Goal: Obtain resource: Download file/media

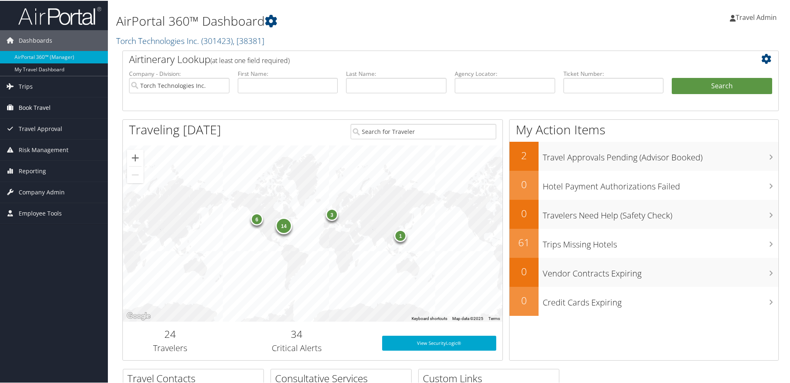
click at [25, 102] on span "Book Travel" at bounding box center [35, 107] width 32 height 21
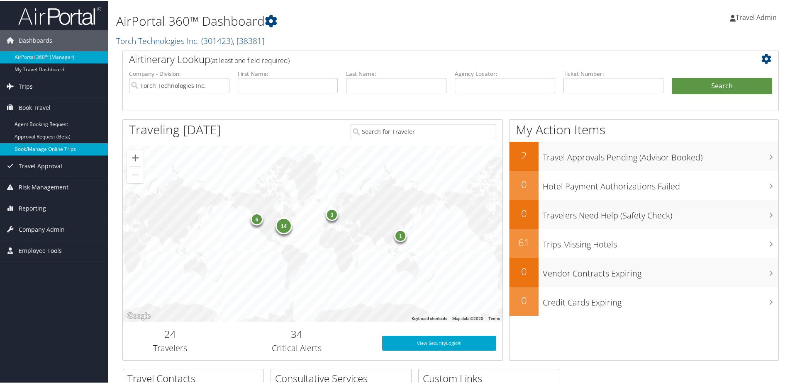
click at [43, 149] on link "Book/Manage Online Trips" at bounding box center [54, 148] width 108 height 12
click at [260, 83] on input "text" at bounding box center [288, 84] width 100 height 15
type input "[PERSON_NAME]"
click at [672, 77] on button "Search" at bounding box center [722, 85] width 100 height 17
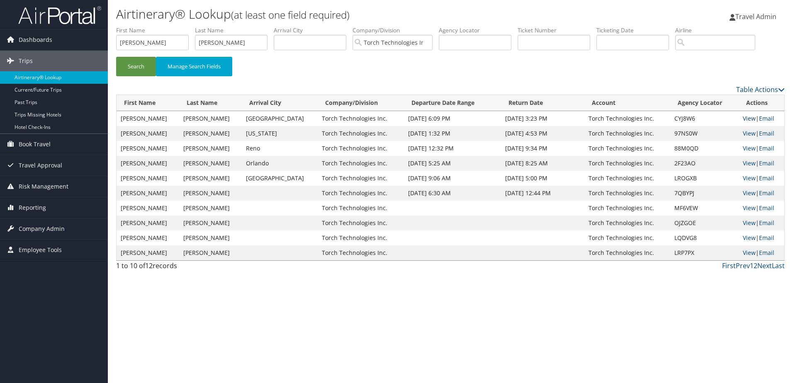
click at [744, 118] on link "View" at bounding box center [749, 118] width 13 height 8
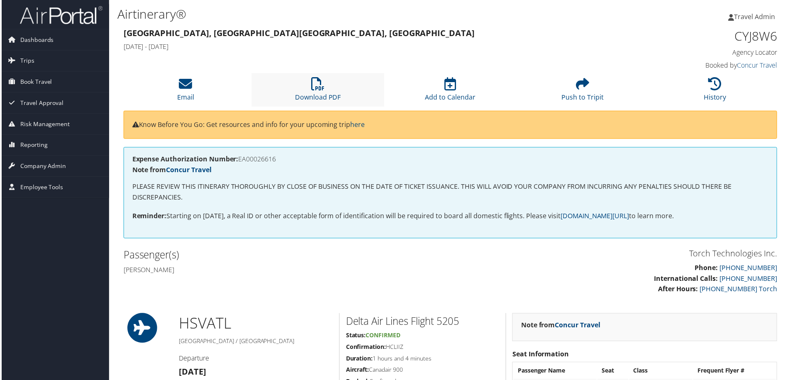
click at [324, 88] on li "Download PDF" at bounding box center [317, 90] width 133 height 34
